Goal: Navigation & Orientation: Find specific page/section

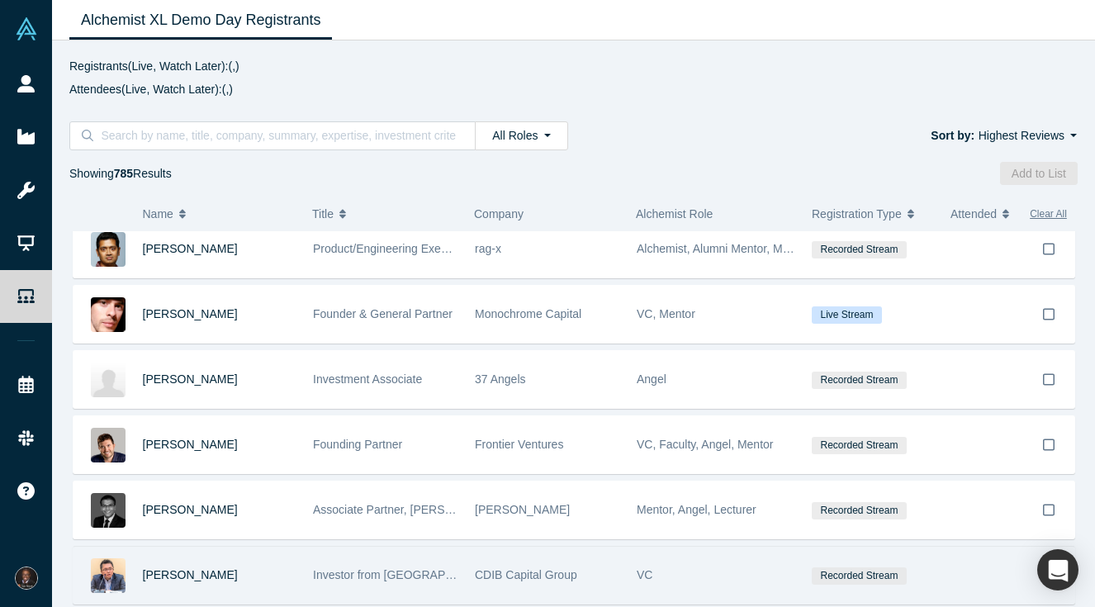
scroll to position [6922, 0]
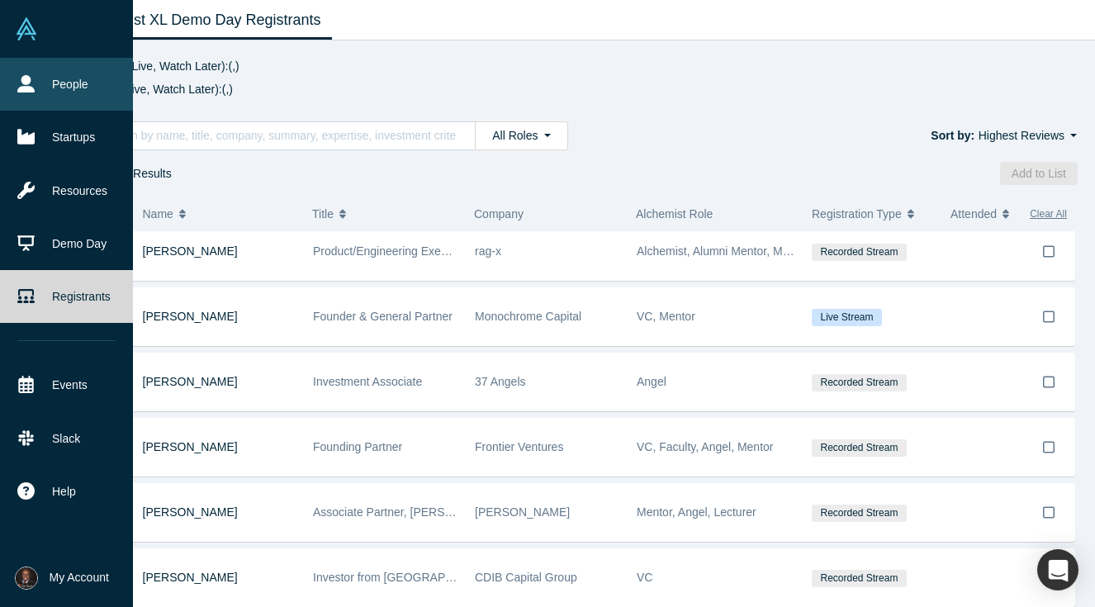
click at [44, 92] on link "People" at bounding box center [66, 84] width 133 height 53
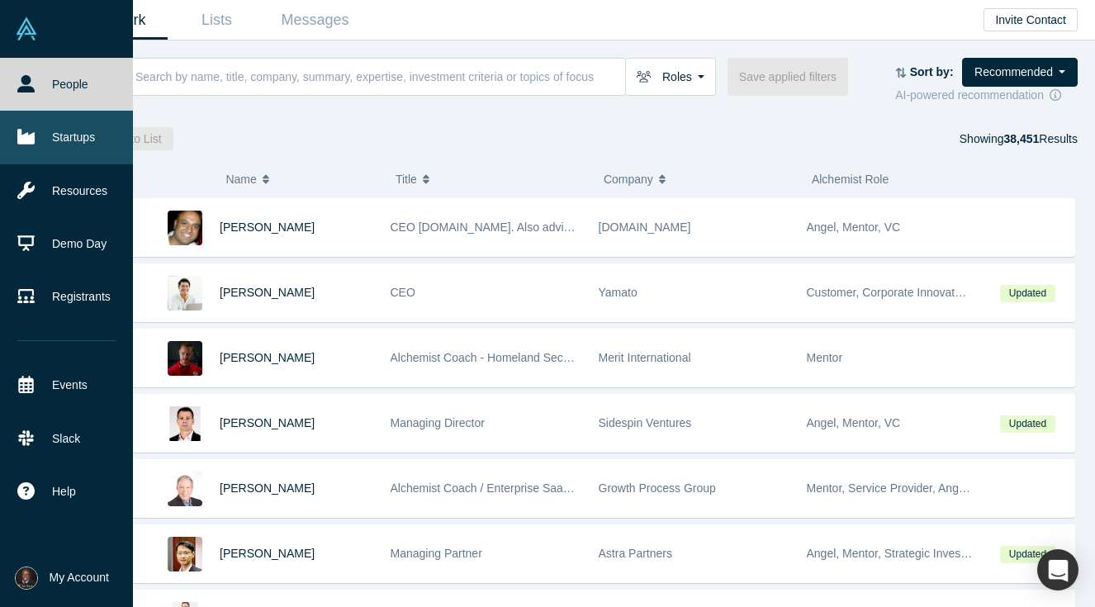
click at [75, 123] on link "Startups" at bounding box center [66, 137] width 133 height 53
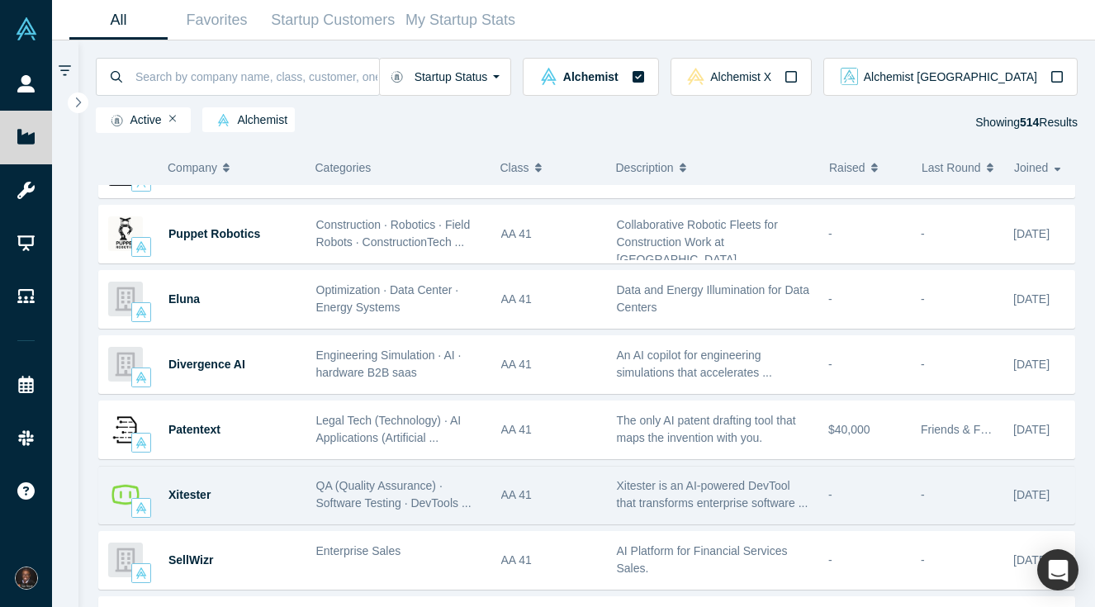
scroll to position [109, 0]
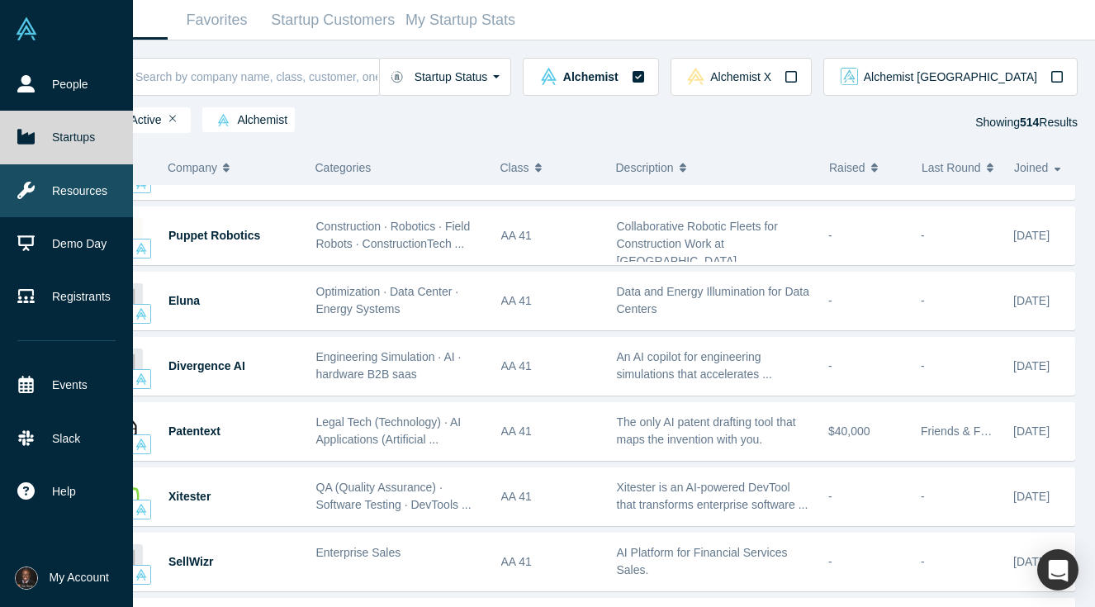
click at [35, 211] on link "Resources" at bounding box center [66, 190] width 133 height 53
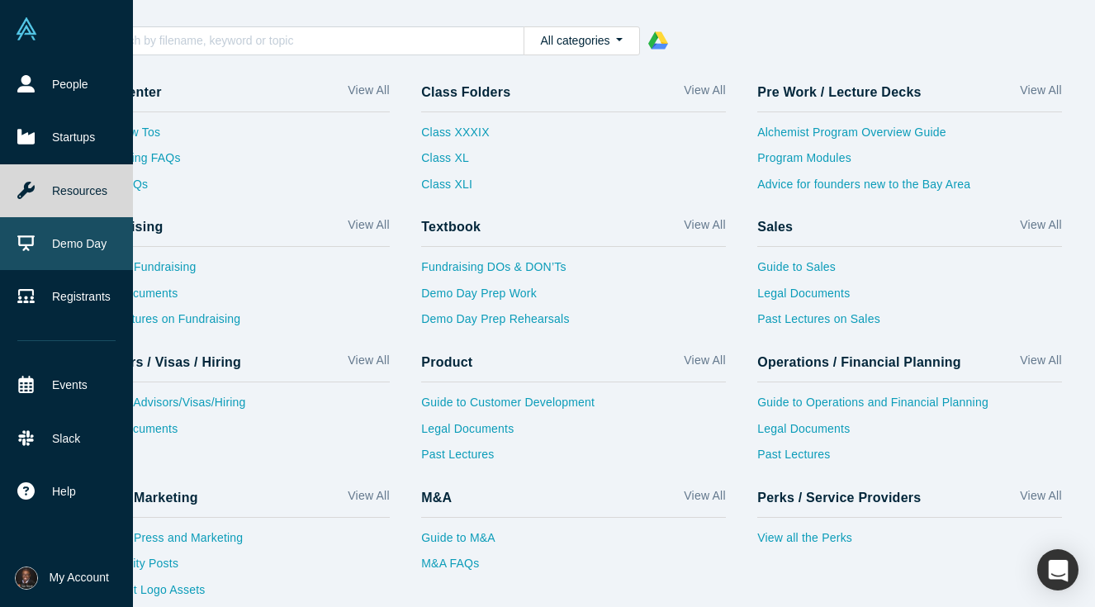
click at [42, 258] on link "Demo Day" at bounding box center [66, 243] width 133 height 53
